Goal: Task Accomplishment & Management: Manage account settings

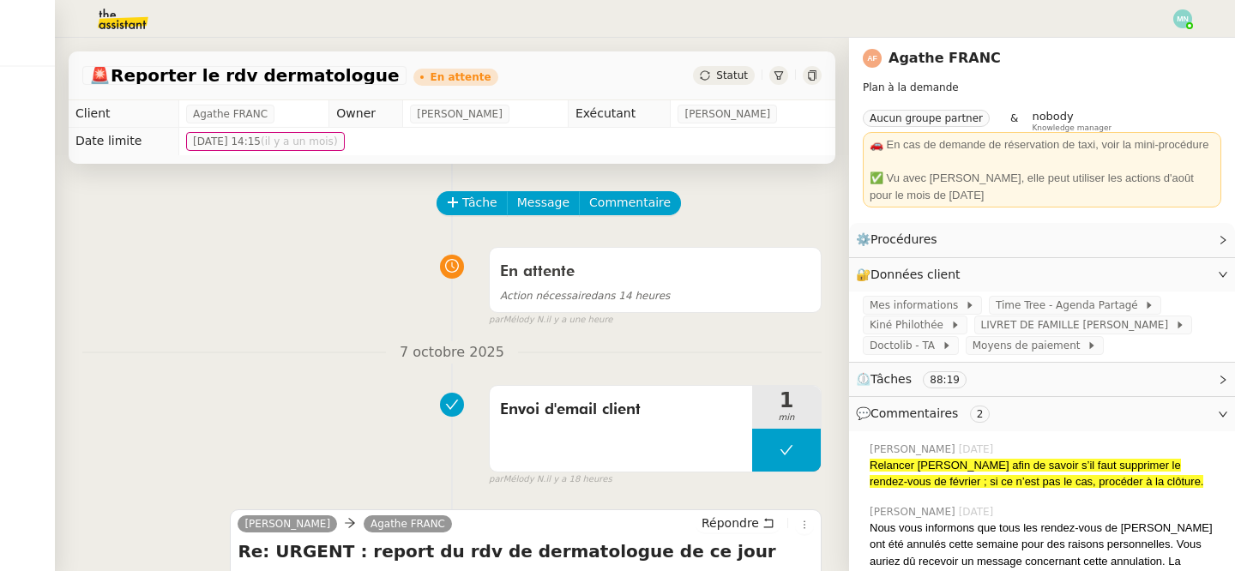
click at [130, 25] on img at bounding box center [109, 19] width 133 height 38
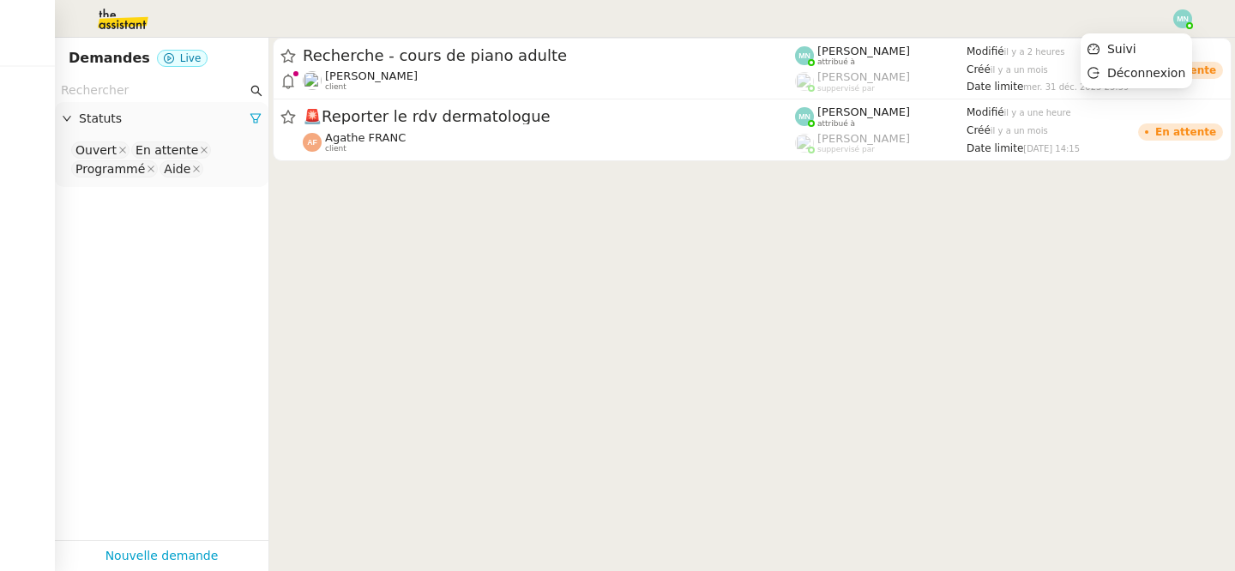
click at [1187, 17] on img at bounding box center [1183, 18] width 19 height 19
click at [229, 176] on nz-select-top-control "Ouvert En attente Programmé Aide" at bounding box center [162, 160] width 186 height 40
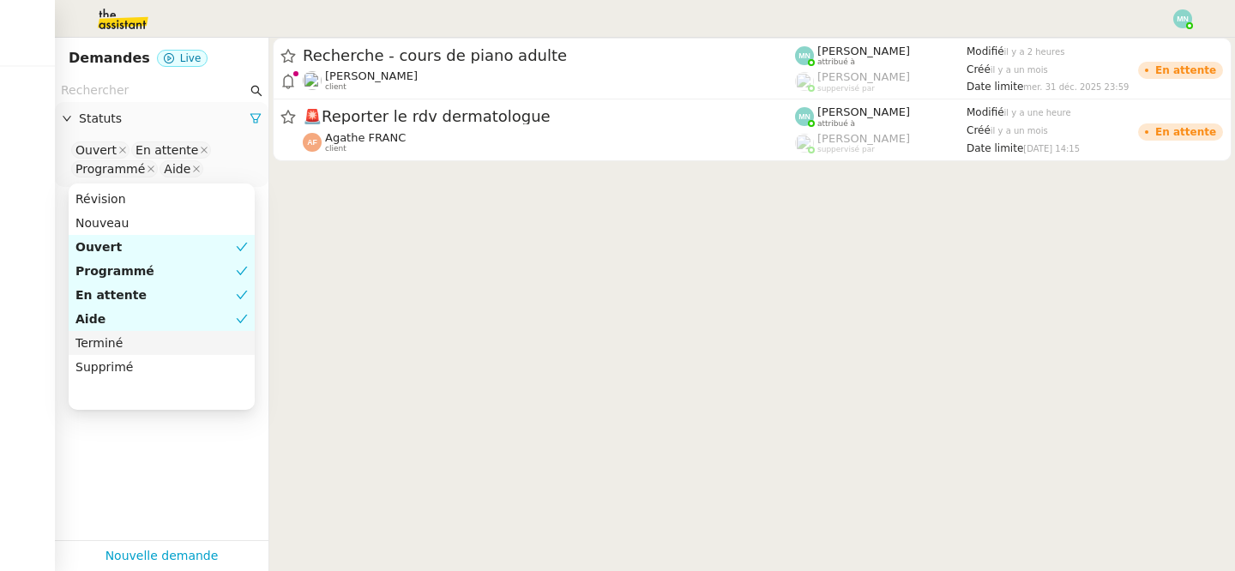
click at [136, 347] on div "Terminé" at bounding box center [161, 342] width 172 height 15
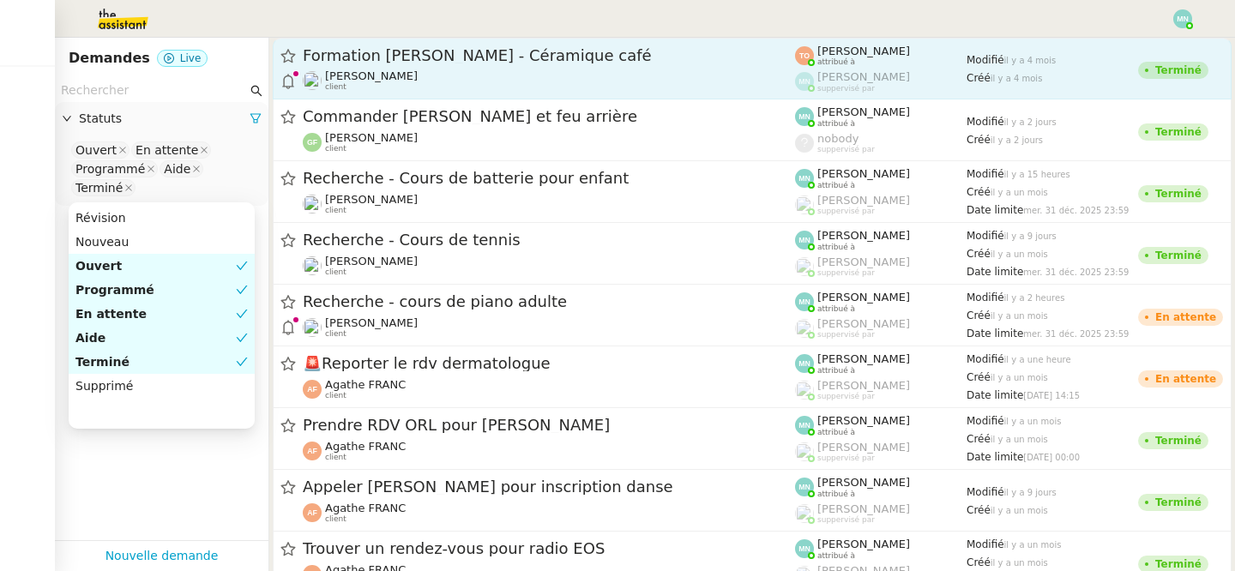
click at [458, 60] on span "Formation [PERSON_NAME] - Céramique café" at bounding box center [549, 55] width 492 height 15
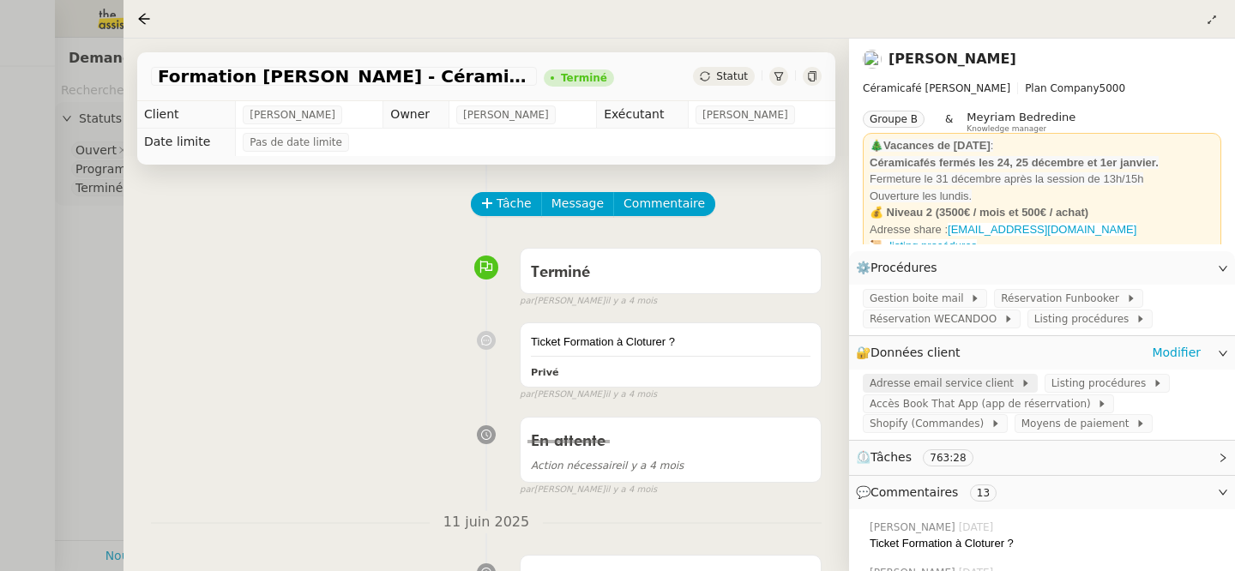
click at [964, 389] on span "Adresse email service client" at bounding box center [945, 383] width 151 height 17
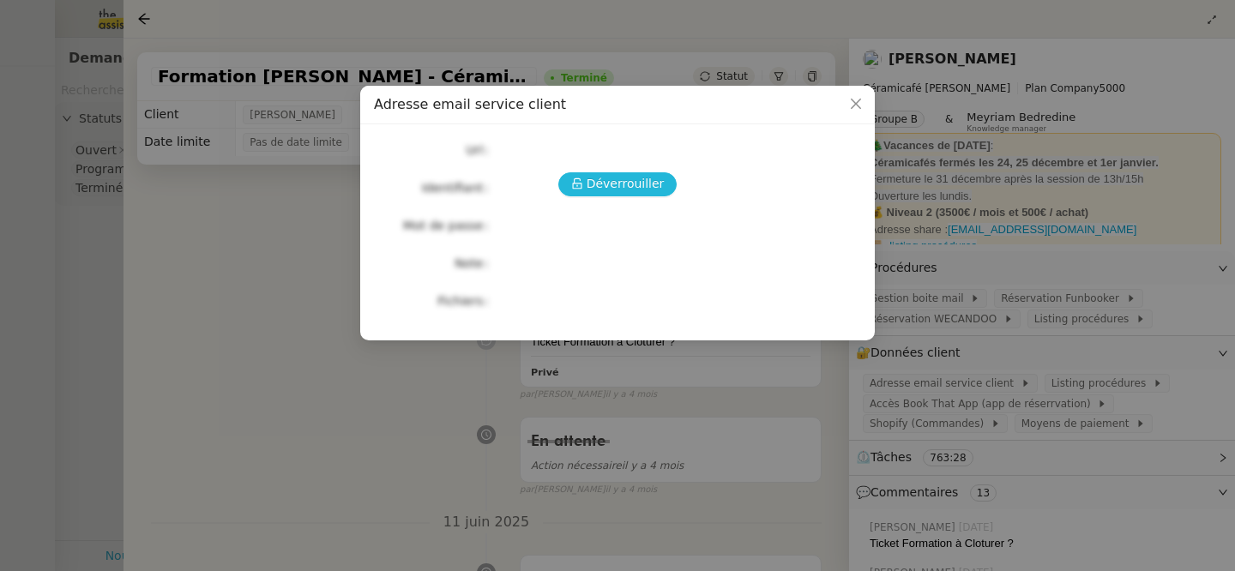
click at [622, 178] on span "Déverrouiller" at bounding box center [626, 184] width 78 height 20
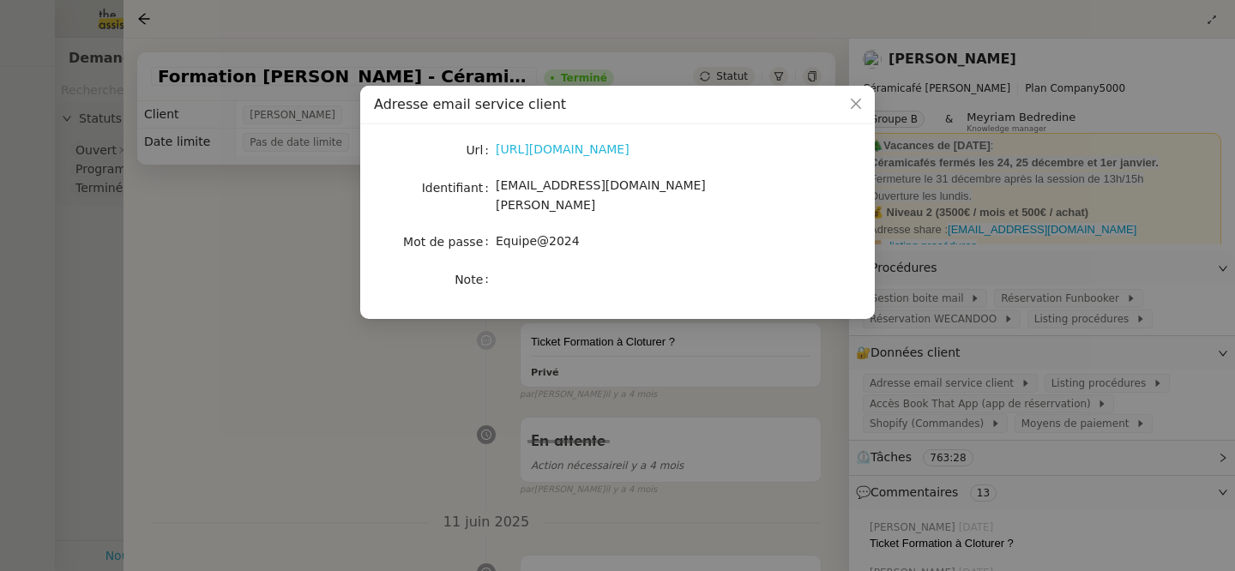
click at [616, 153] on link "[URL][DOMAIN_NAME]" at bounding box center [563, 149] width 134 height 14
click at [275, 226] on nz-modal-container "Adresse email service client Url [URL][DOMAIN_NAME] Identifiant [EMAIL_ADDRESS]…" at bounding box center [617, 285] width 1235 height 571
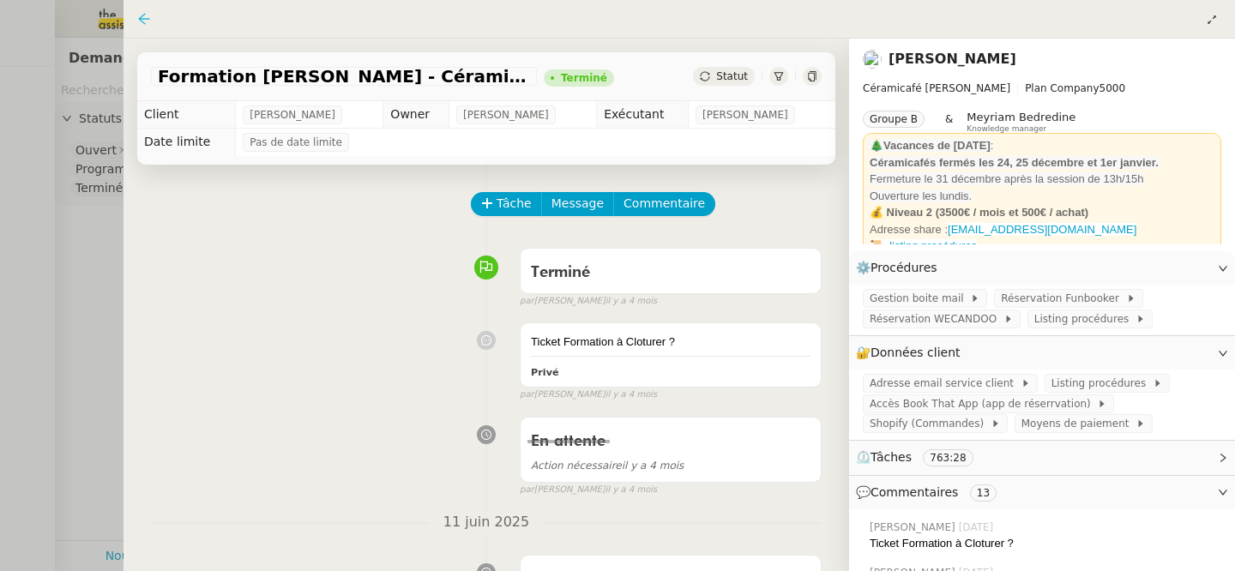
click at [142, 18] on icon at bounding box center [144, 19] width 14 height 14
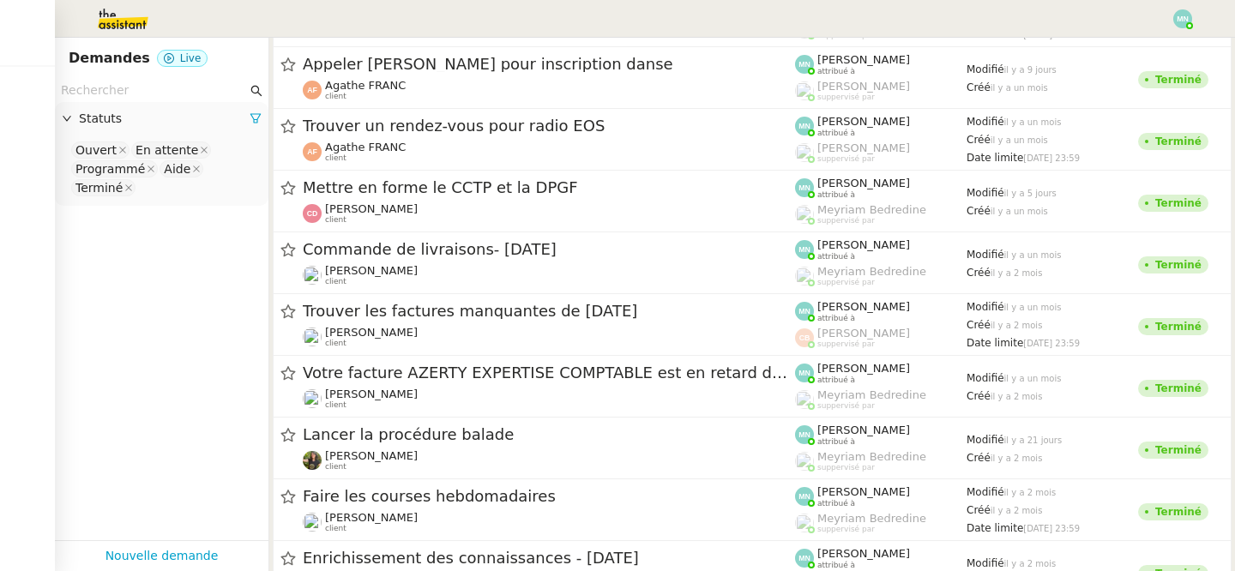
scroll to position [443, 0]
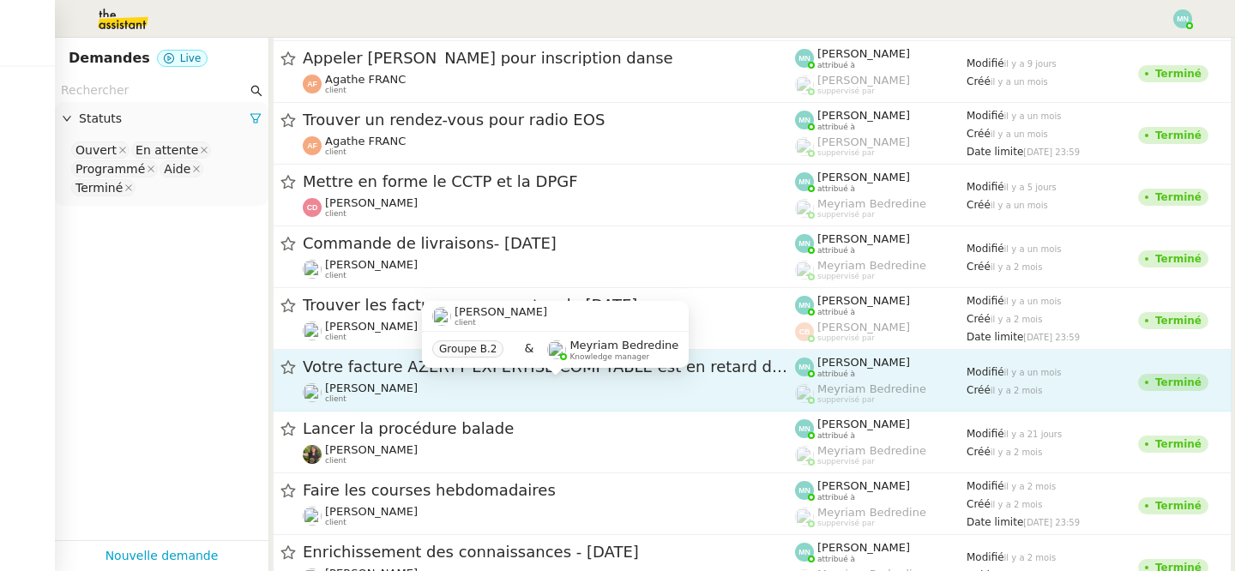
click at [377, 371] on span "Votre facture AZERTY EXPERTISE COMPTABLE est en retard de 14 jours" at bounding box center [549, 366] width 492 height 15
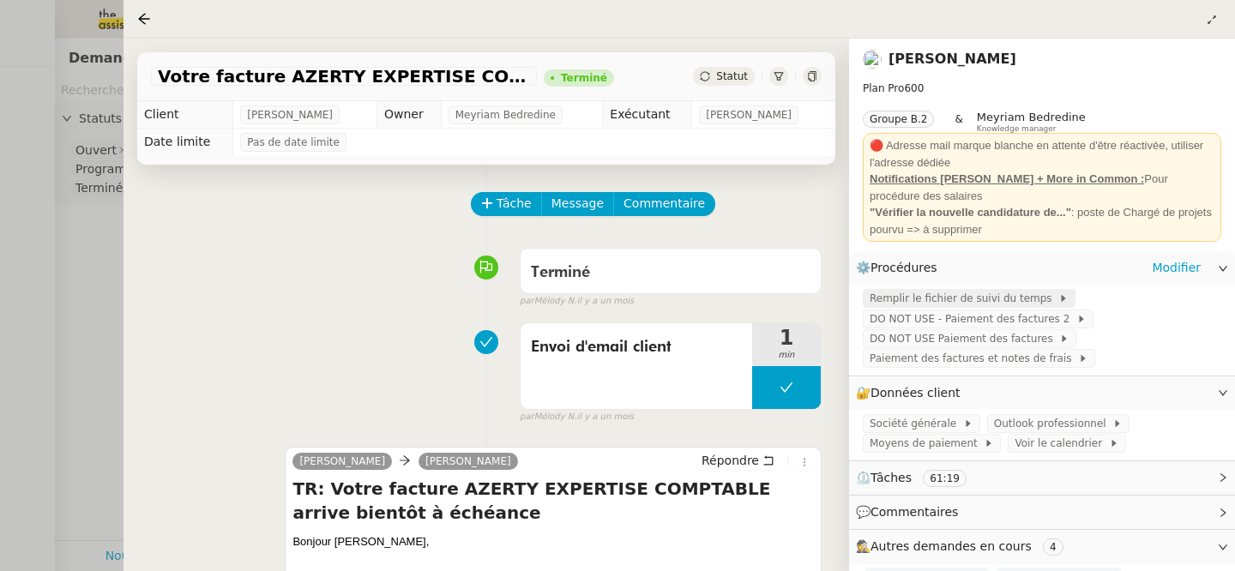
click at [975, 301] on span "Remplir le fichier de suivi du temps" at bounding box center [964, 298] width 189 height 17
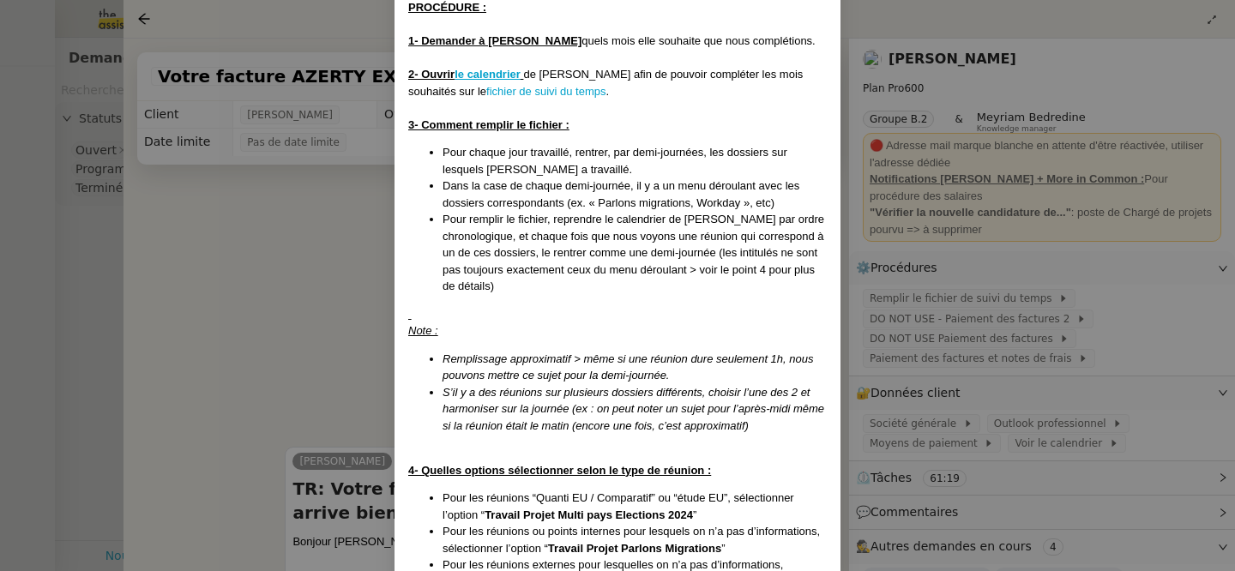
scroll to position [271, 0]
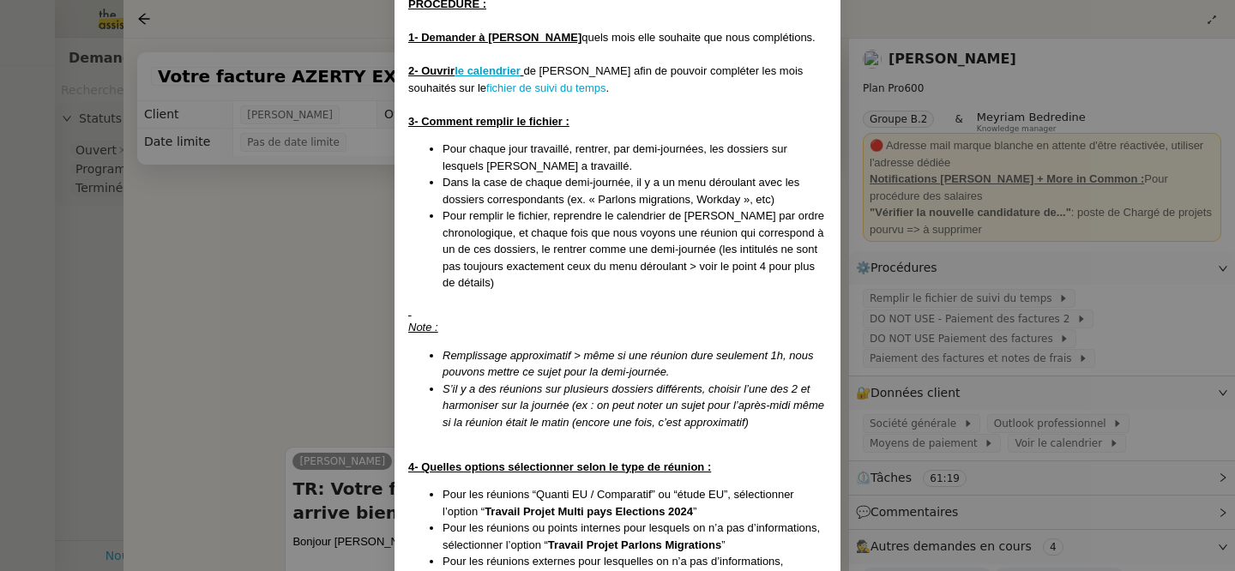
click at [1138, 347] on nz-modal-container "Créée le [DATE] Contexte : [PERSON_NAME] souhaite que nous remplissions son fic…" at bounding box center [617, 285] width 1235 height 571
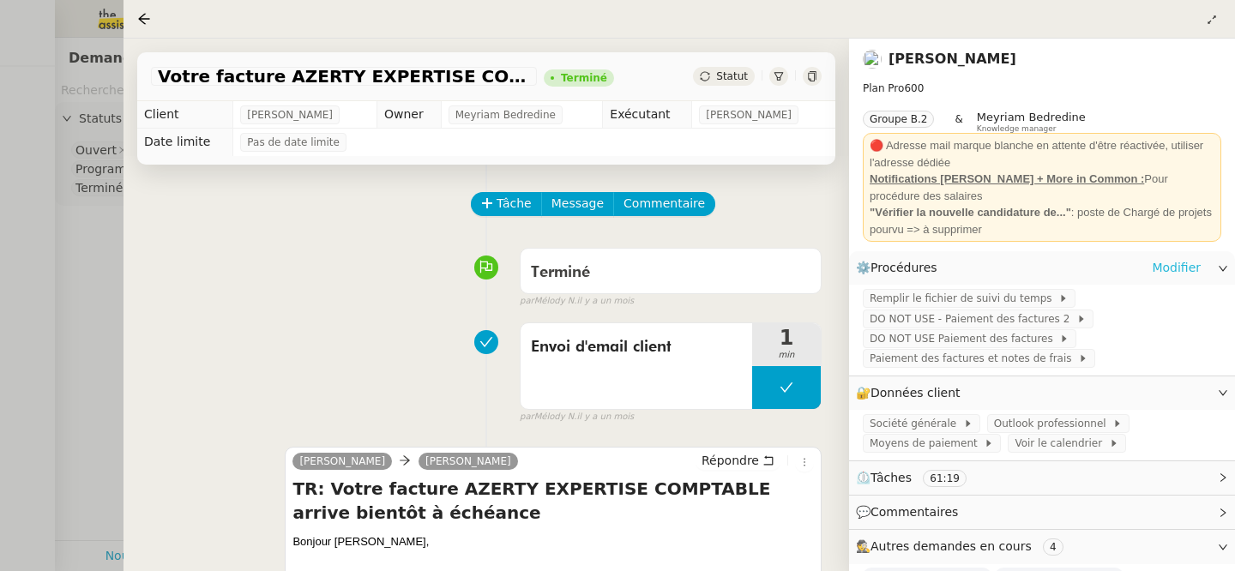
click at [1179, 270] on link "Modifier" at bounding box center [1176, 268] width 49 height 20
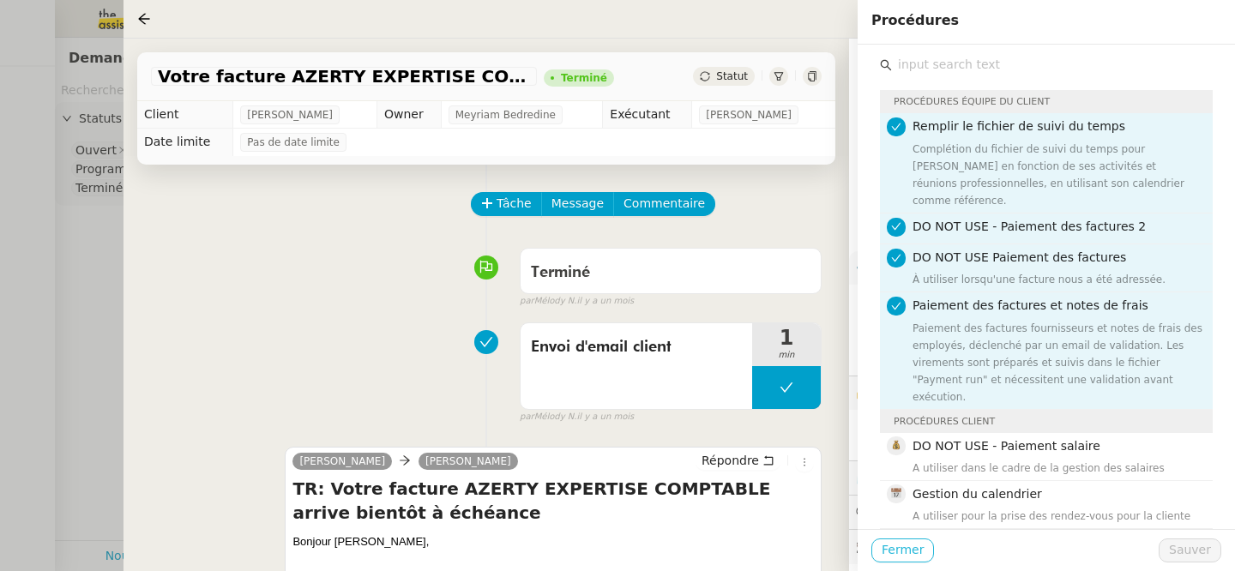
click at [901, 550] on span "Fermer" at bounding box center [903, 550] width 42 height 20
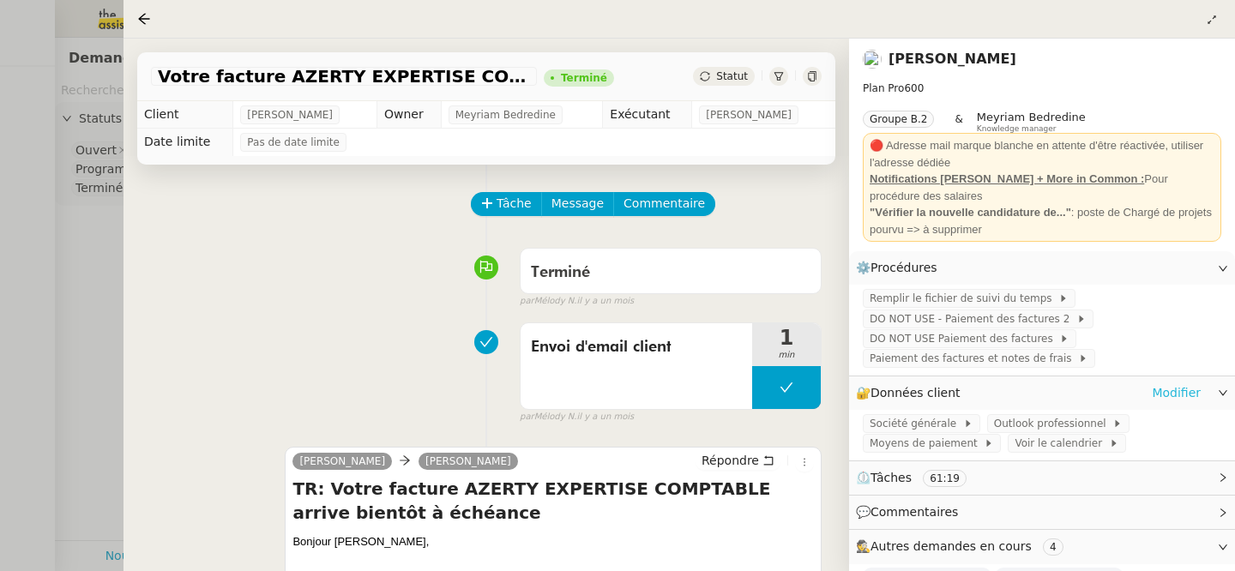
click at [1168, 391] on link "Modifier" at bounding box center [1176, 393] width 49 height 20
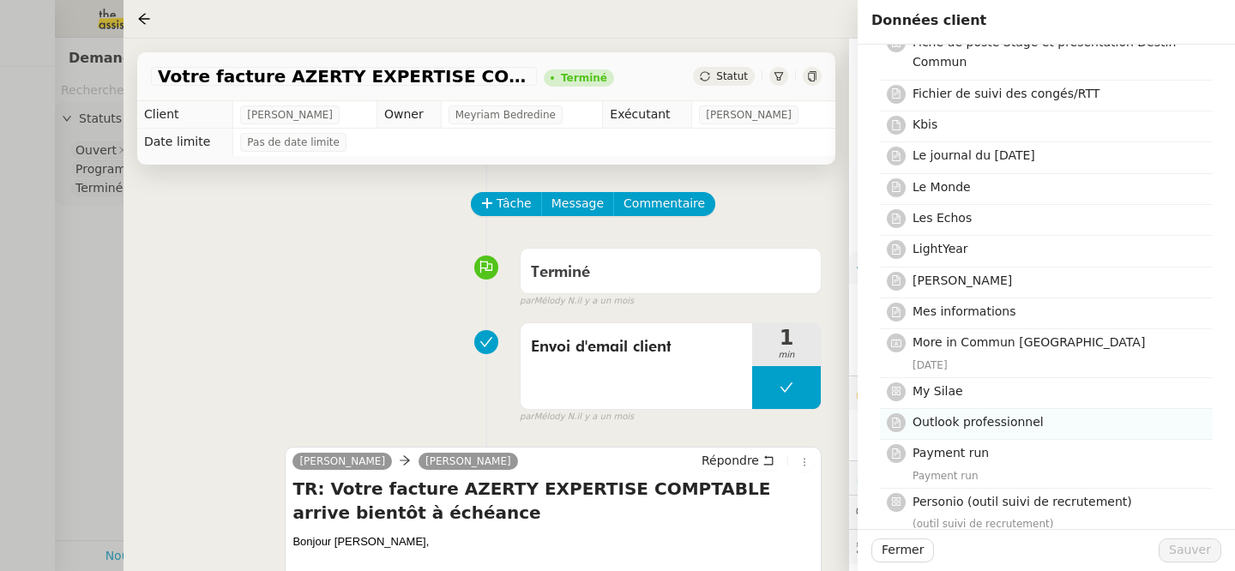
scroll to position [565, 0]
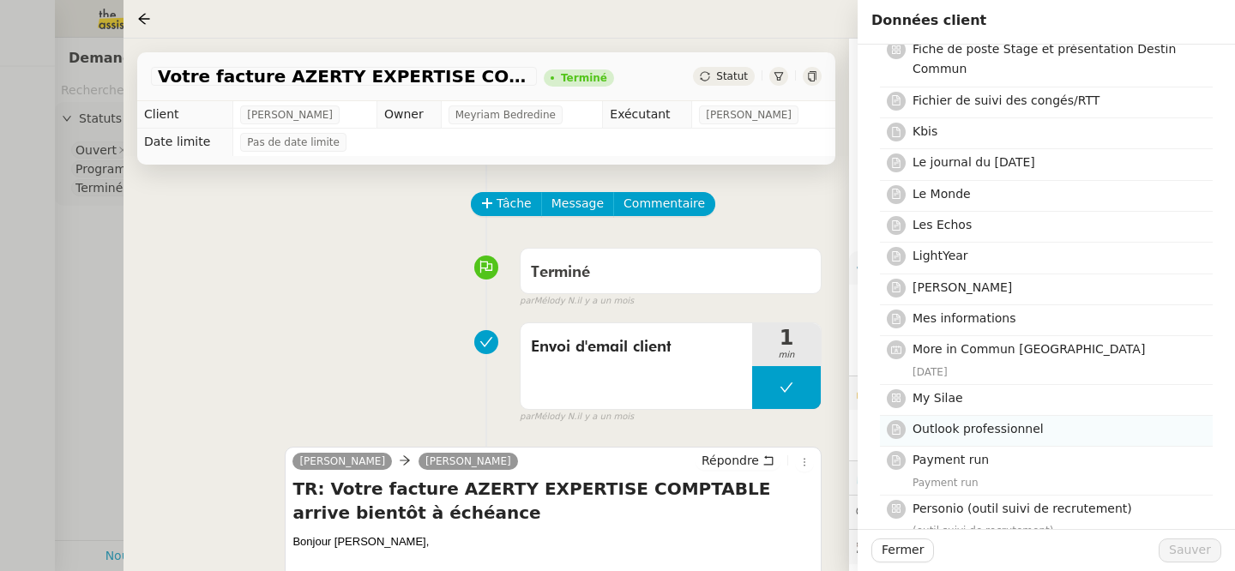
click at [1073, 329] on div "Mes informations" at bounding box center [1058, 320] width 290 height 23
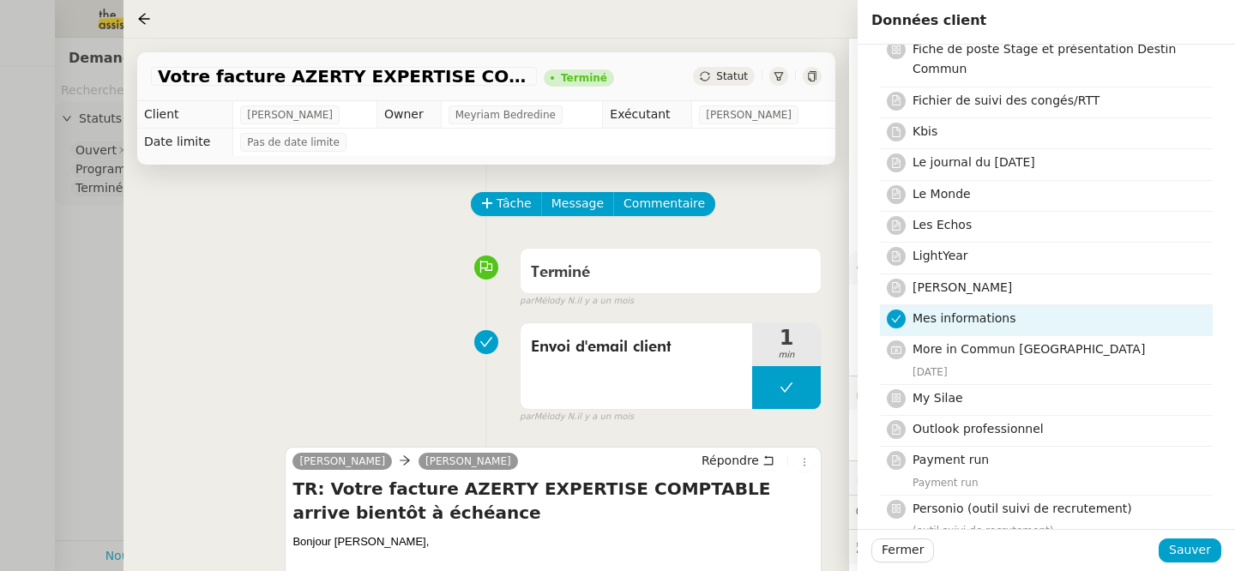
click at [1007, 317] on span "Mes informations" at bounding box center [965, 318] width 104 height 14
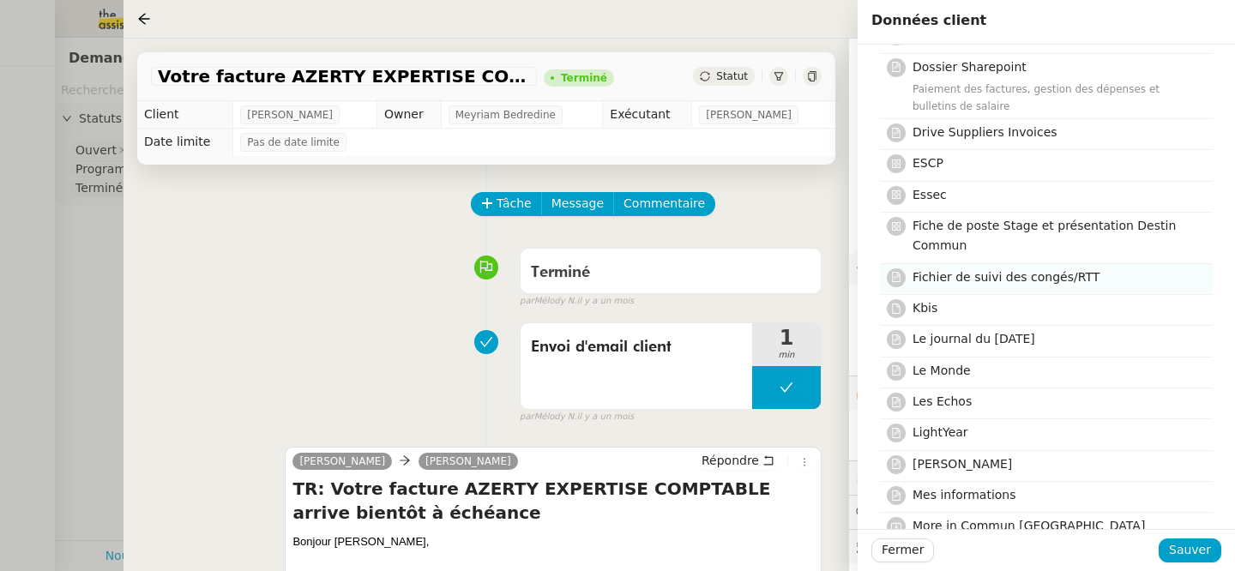
scroll to position [387, 0]
click at [1015, 244] on h4 "Fiche de poste Stage et présentation Destin Commun" at bounding box center [1058, 238] width 290 height 40
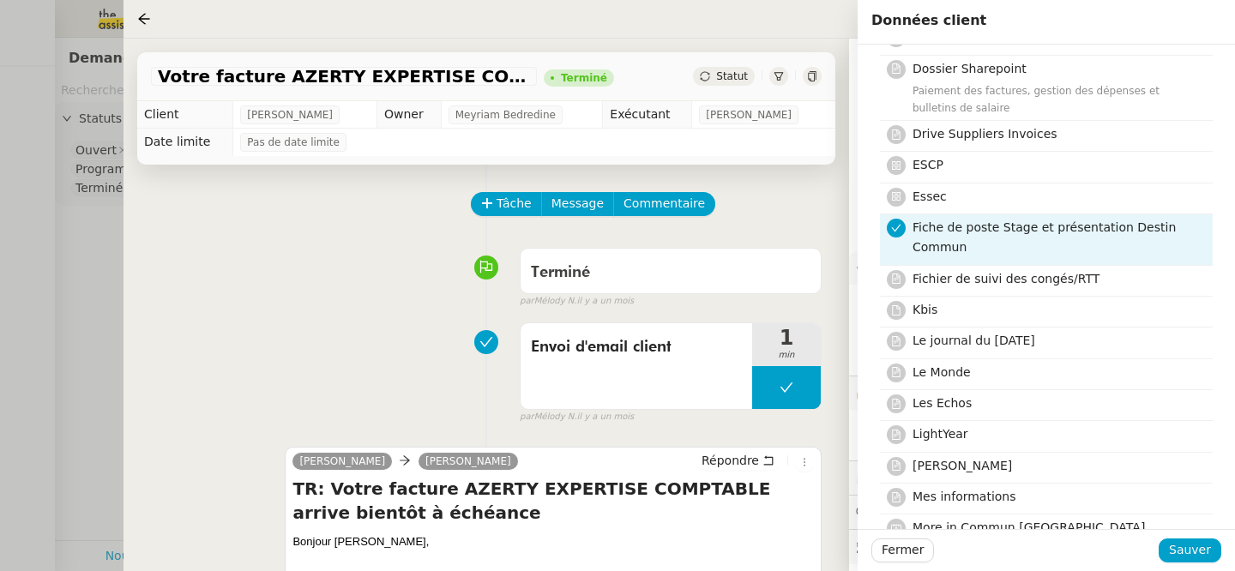
click at [1042, 250] on h4 "Fiche de poste Stage et présentation Destin Commun" at bounding box center [1058, 238] width 290 height 40
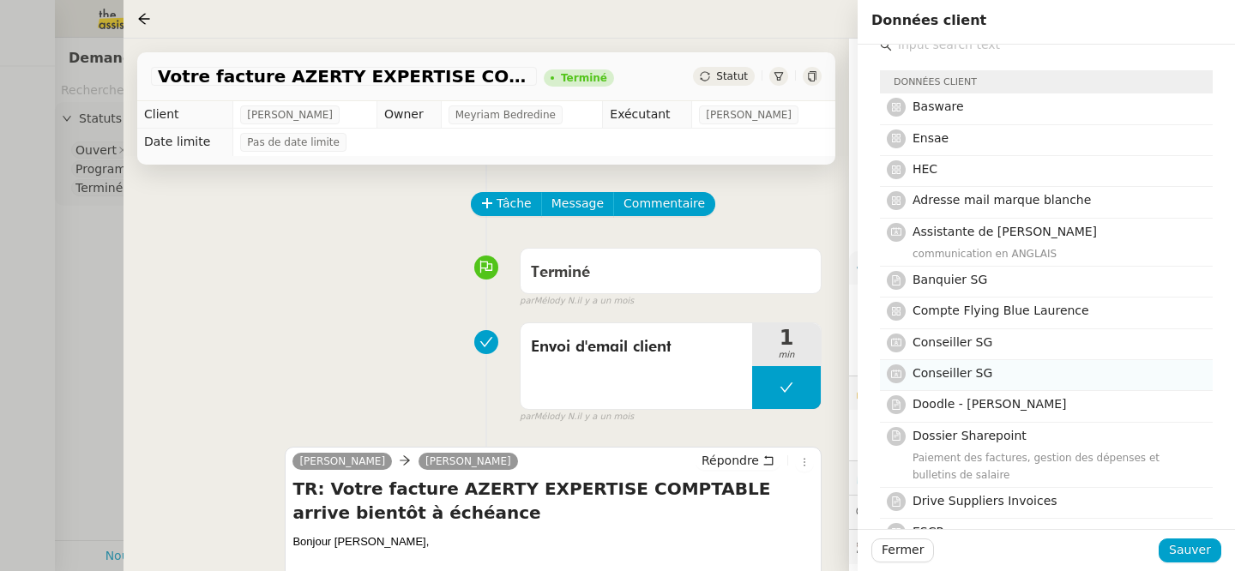
scroll to position [13, 0]
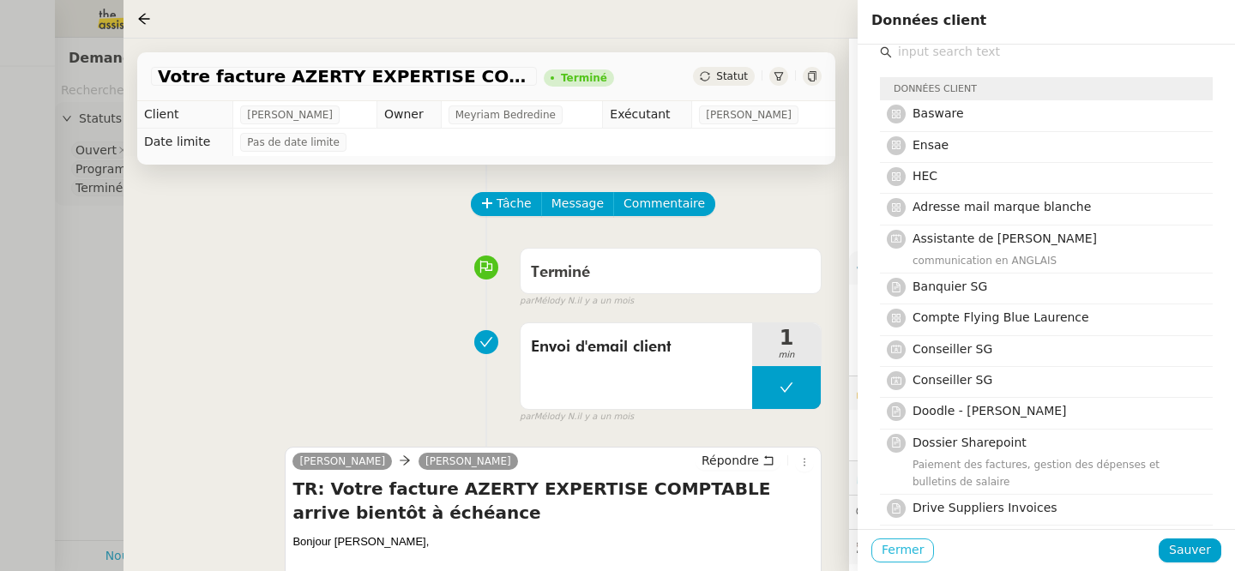
click at [915, 557] on span "Fermer" at bounding box center [903, 550] width 42 height 20
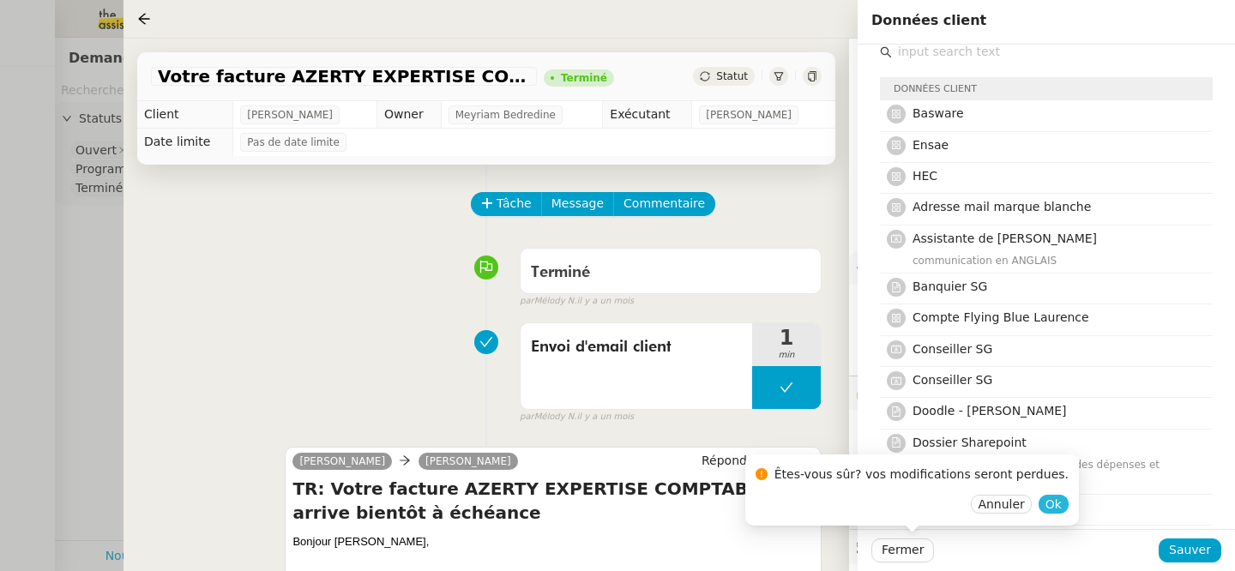
click at [1046, 498] on span "Ok" at bounding box center [1054, 504] width 16 height 17
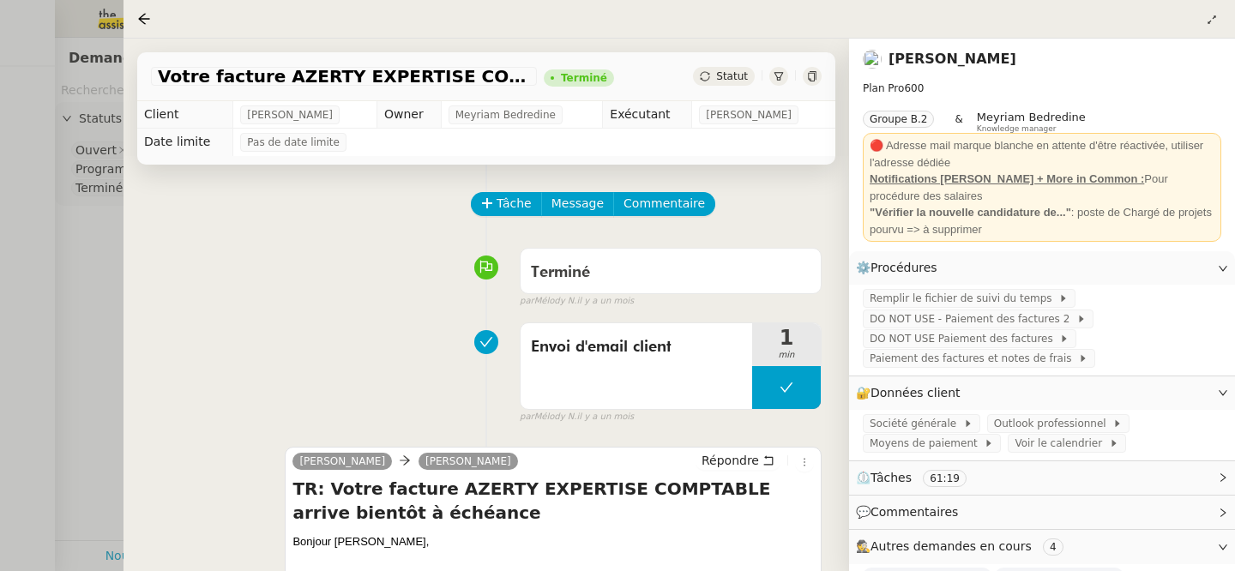
click at [135, 12] on nz-page-header at bounding box center [680, 19] width 1112 height 39
click at [146, 20] on icon at bounding box center [144, 19] width 14 height 14
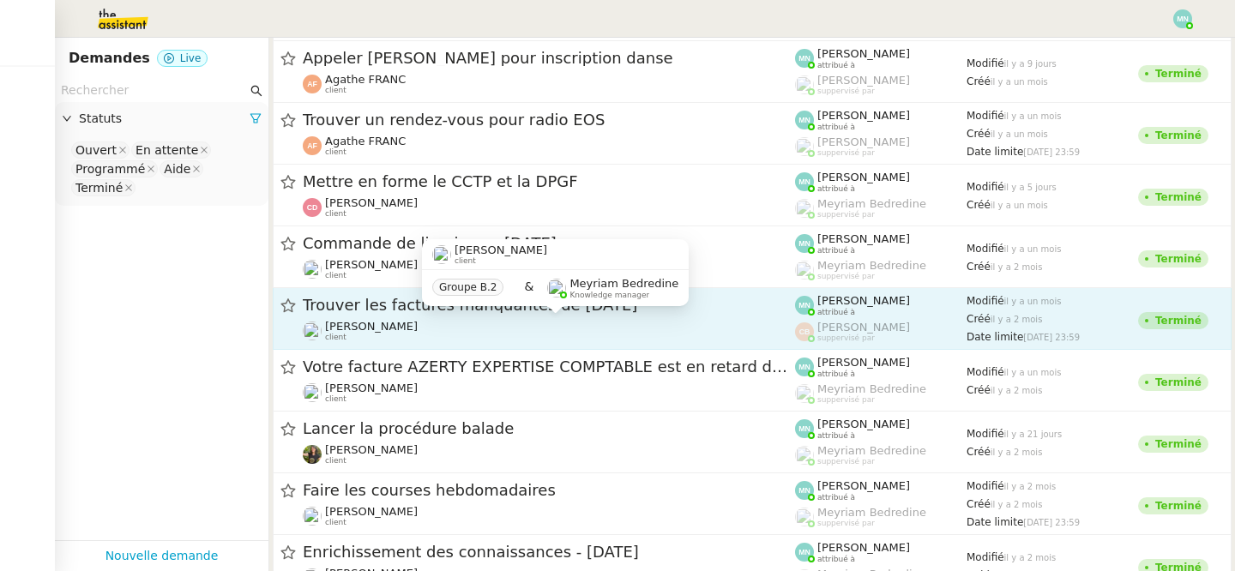
click at [416, 329] on span "[PERSON_NAME]" at bounding box center [371, 326] width 93 height 13
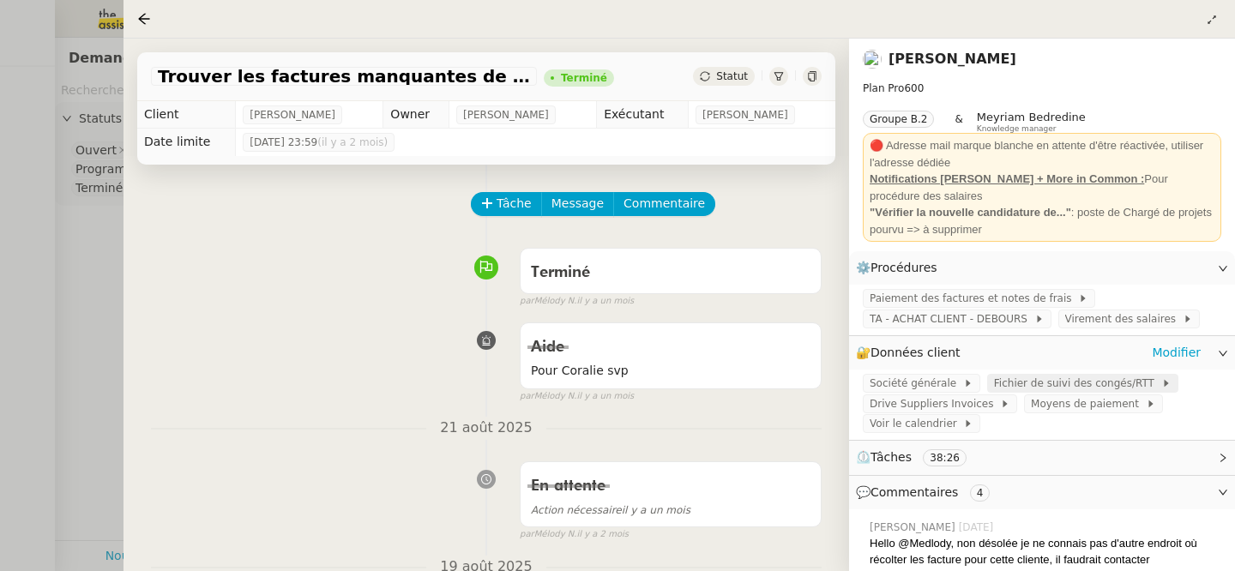
click at [1032, 377] on span "Fichier de suivi des congés/RTT" at bounding box center [1077, 383] width 167 height 17
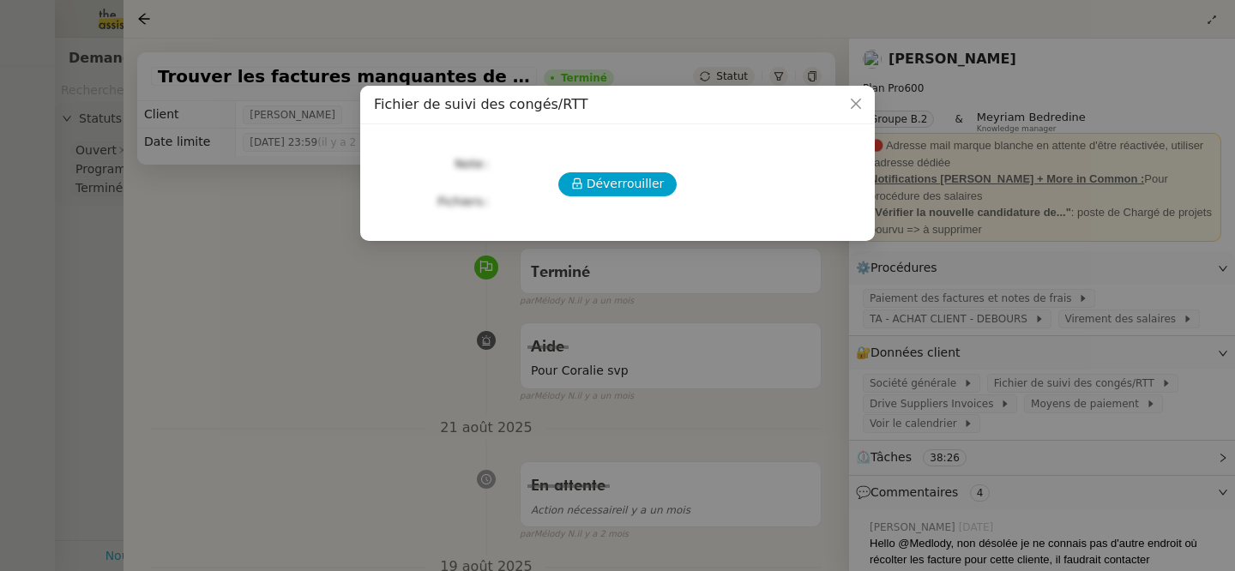
click at [637, 199] on div "Déverrouiller Note Fichiers Upload" at bounding box center [617, 175] width 487 height 75
click at [634, 186] on span "Déverrouiller" at bounding box center [626, 184] width 78 height 20
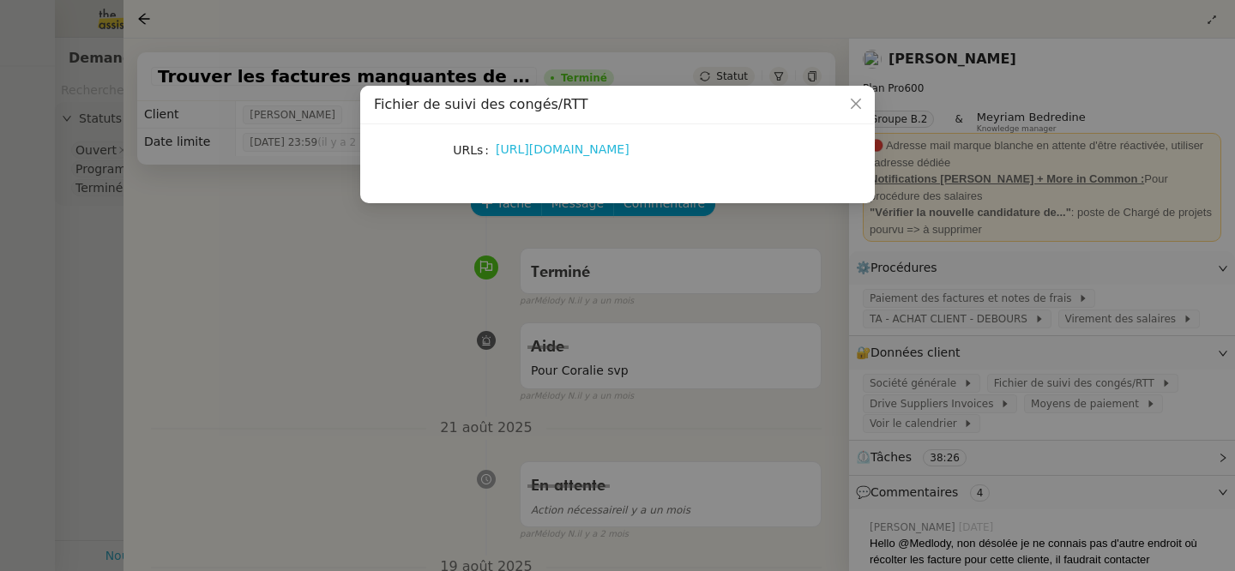
click at [615, 151] on link "[URL][DOMAIN_NAME]" at bounding box center [563, 149] width 134 height 14
click at [350, 180] on nz-modal-container "Fichier de suivi des congés/RTT URLs [URL][DOMAIN_NAME]" at bounding box center [617, 285] width 1235 height 571
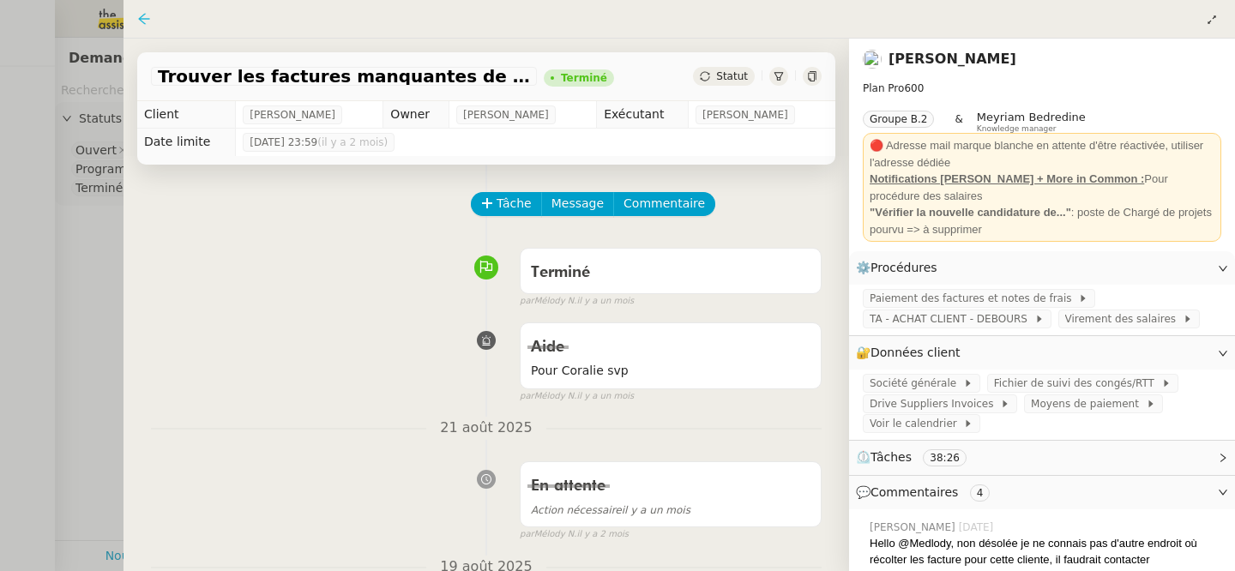
click at [141, 25] on icon at bounding box center [144, 19] width 14 height 14
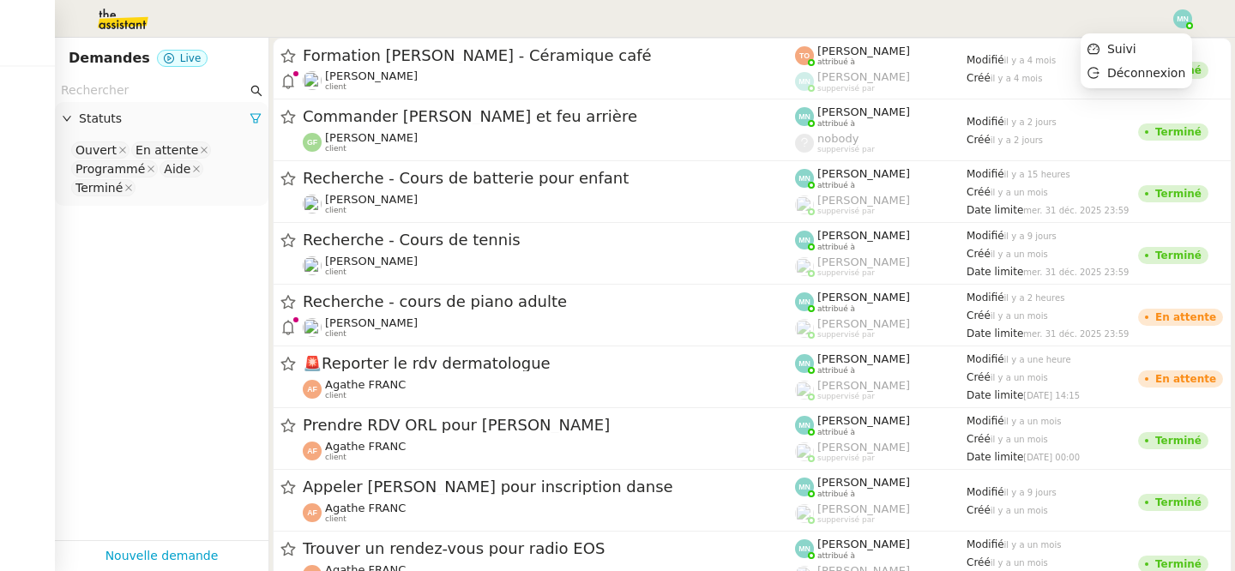
click at [1175, 21] on img at bounding box center [1183, 18] width 19 height 19
click at [1154, 42] on li "Suivi" at bounding box center [1137, 49] width 112 height 24
